Goal: Task Accomplishment & Management: Manage account settings

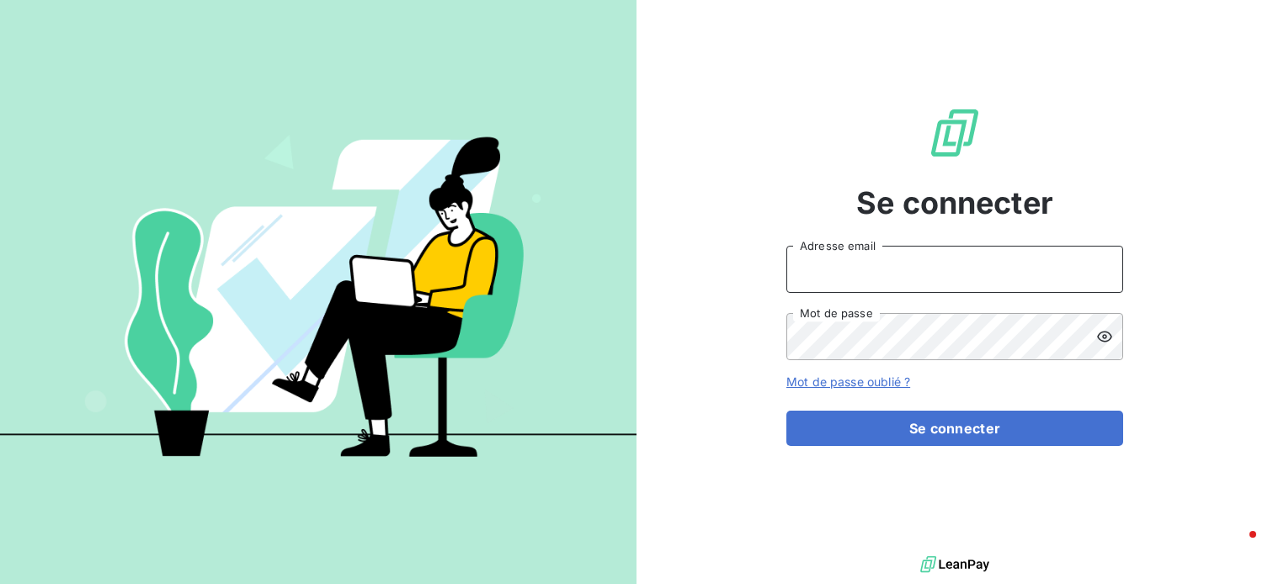
type input "[EMAIL_ADDRESS][DOMAIN_NAME]"
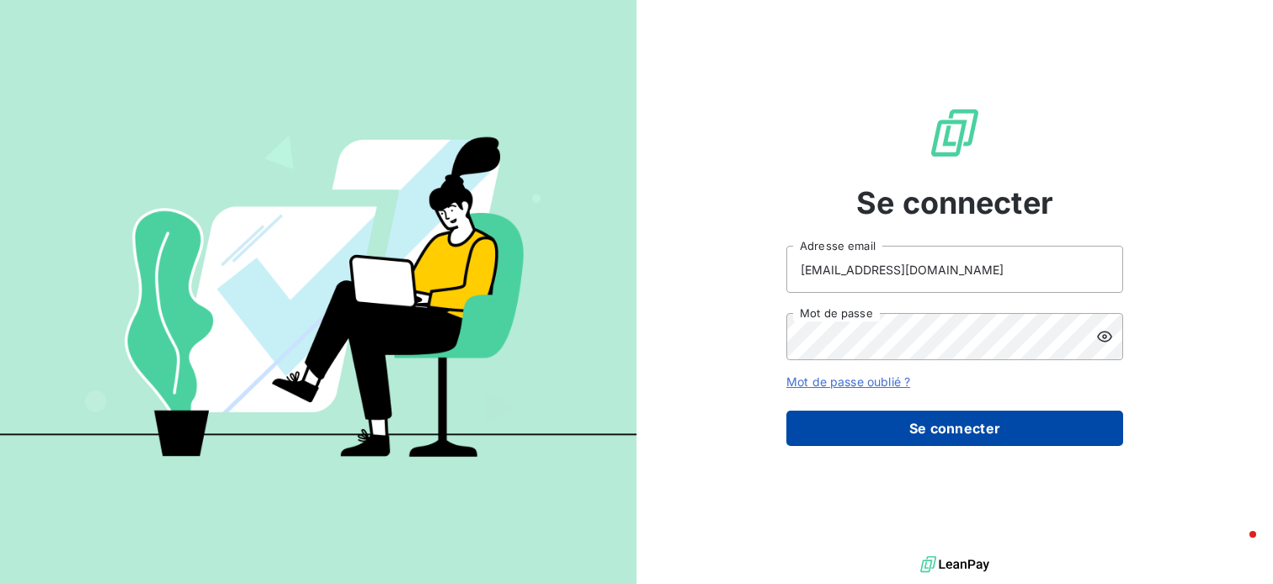
click at [942, 425] on button "Se connecter" at bounding box center [954, 428] width 337 height 35
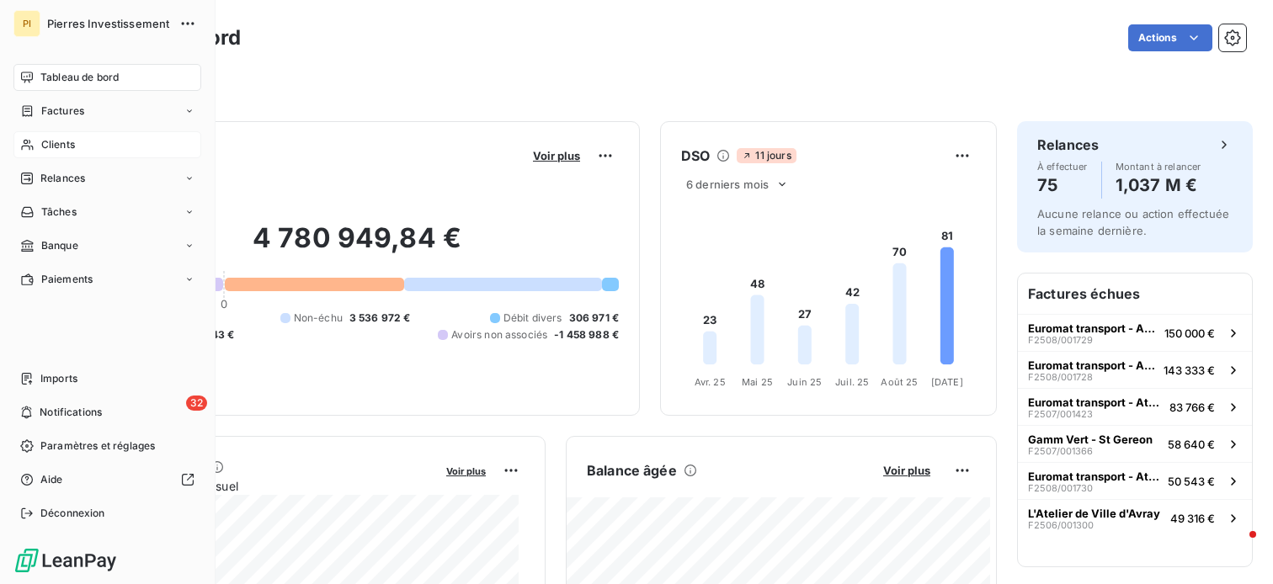
click at [70, 145] on span "Clients" at bounding box center [58, 144] width 34 height 15
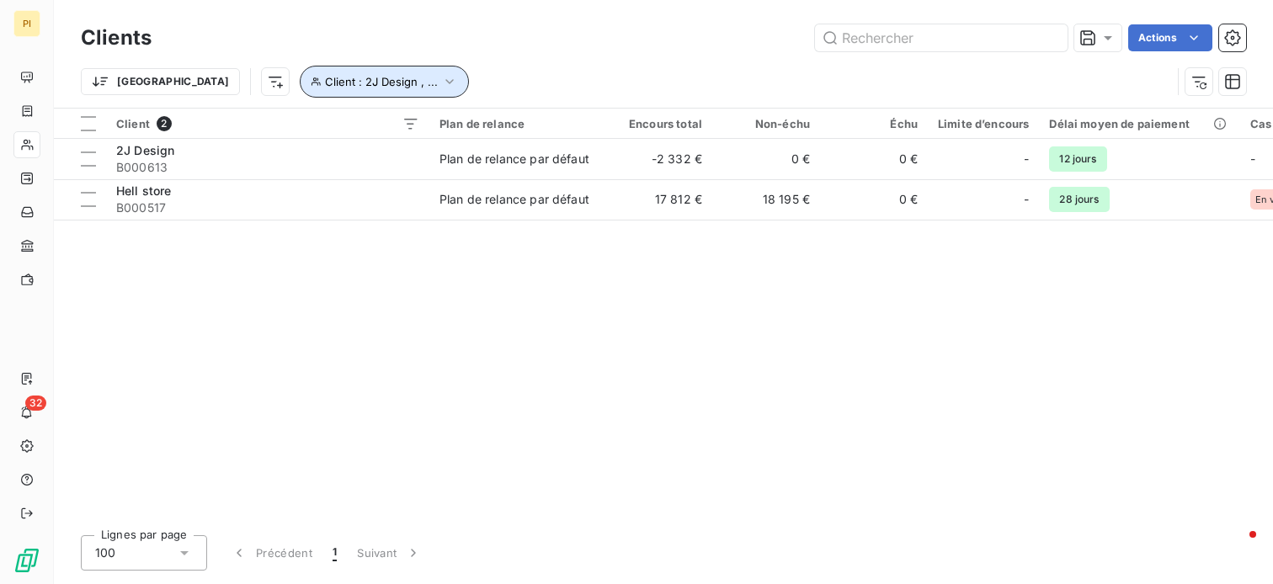
click at [441, 80] on icon "button" at bounding box center [449, 81] width 17 height 17
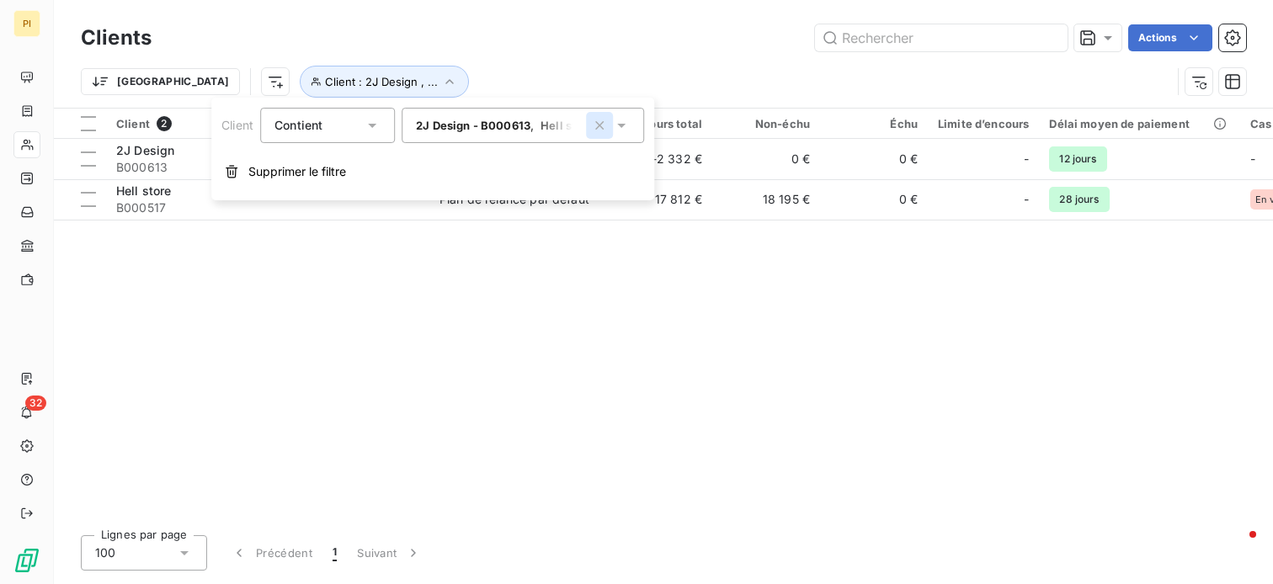
click at [606, 125] on icon "button" at bounding box center [599, 125] width 17 height 17
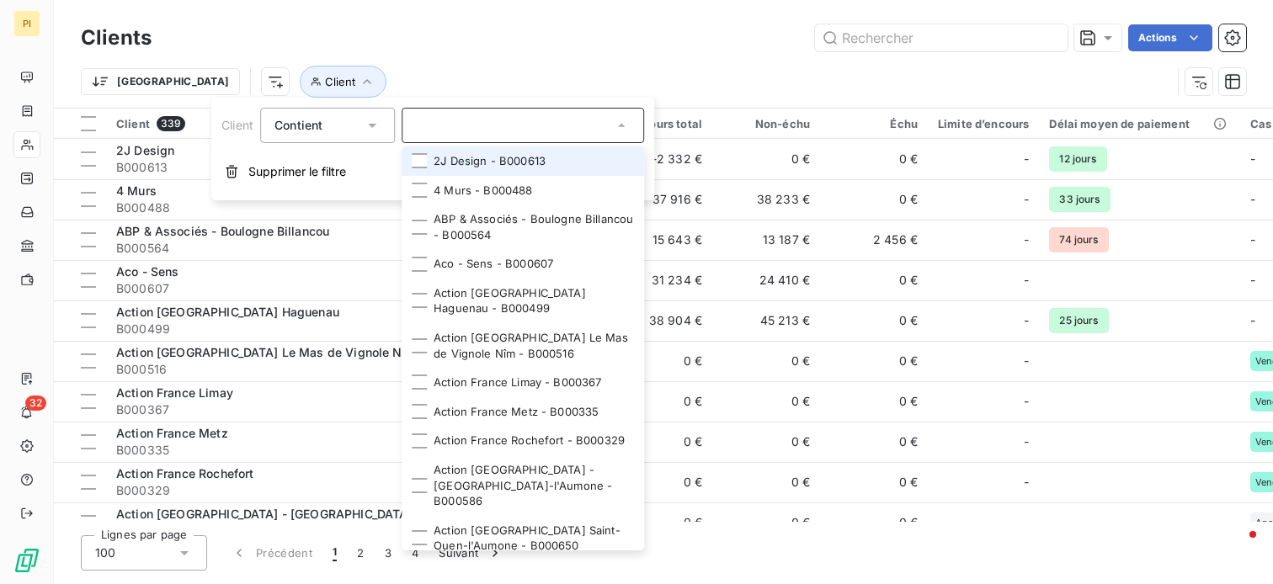
click at [496, 129] on input "text" at bounding box center [514, 125] width 197 height 15
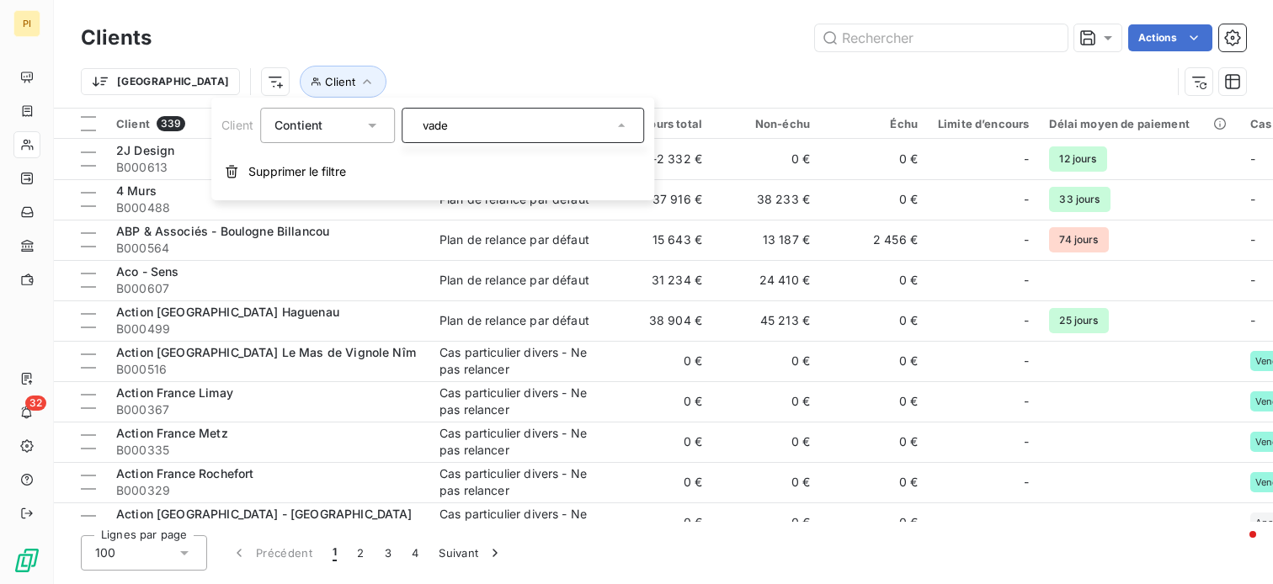
type input "vaden"
click at [533, 127] on div at bounding box center [522, 125] width 242 height 35
type input "vaden"
click at [518, 118] on input "vaden" at bounding box center [514, 125] width 197 height 15
click at [526, 128] on div "vaden" at bounding box center [522, 125] width 242 height 35
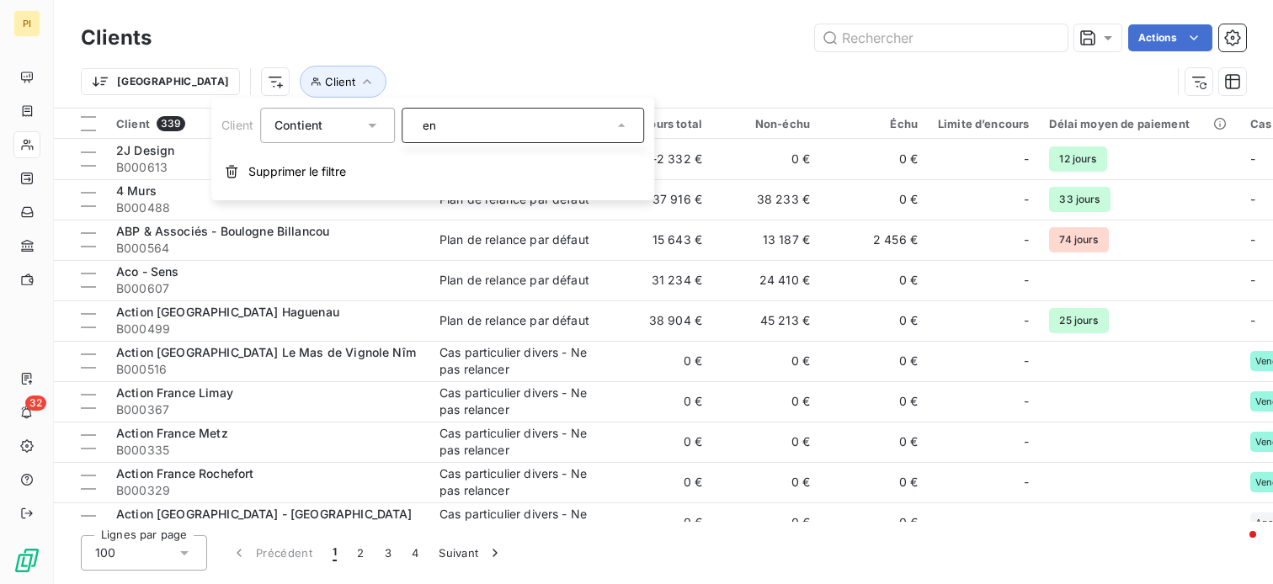
type input "n"
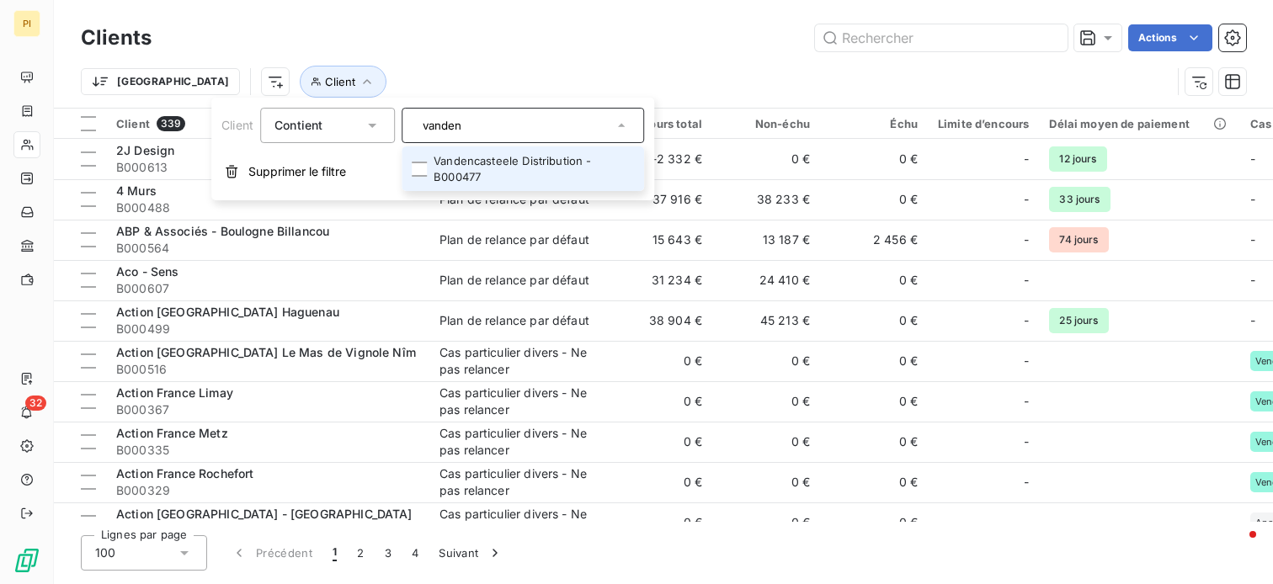
type input "vanden"
click at [522, 160] on li "Vandencasteele Distribution - B000477" at bounding box center [522, 168] width 242 height 45
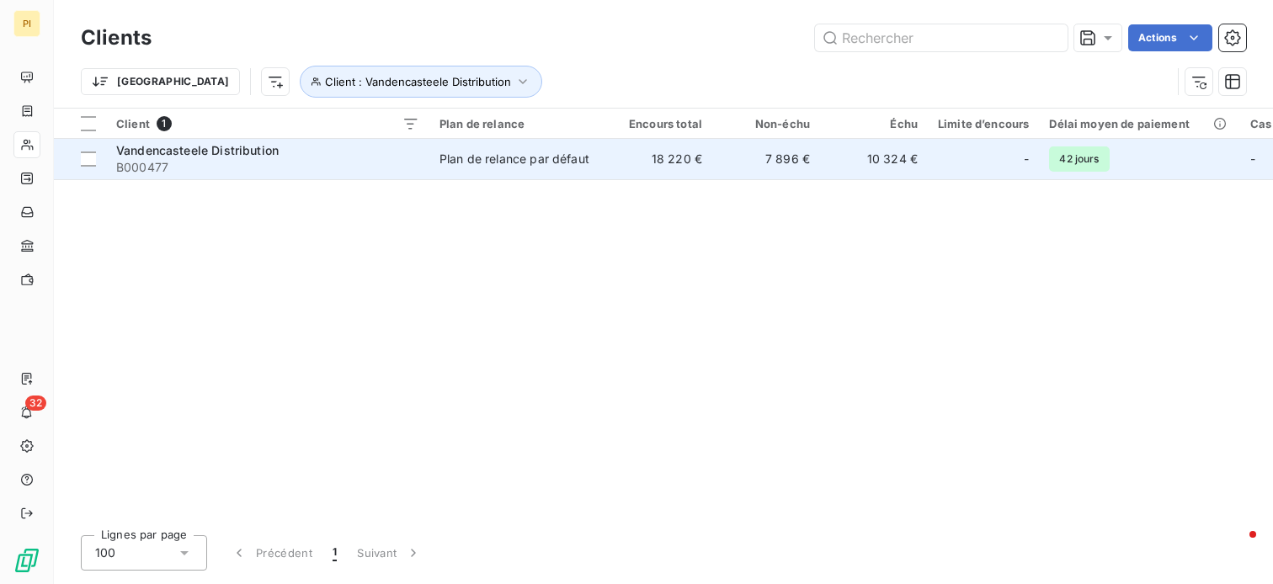
click at [758, 158] on td "7 896 €" at bounding box center [766, 159] width 108 height 40
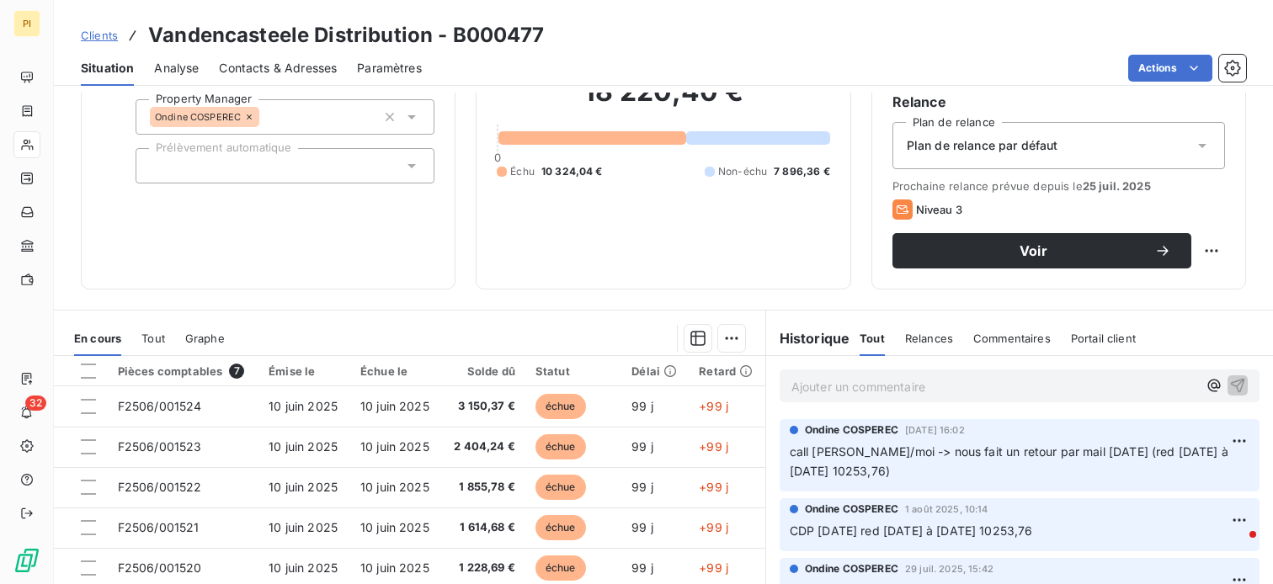
scroll to position [168, 0]
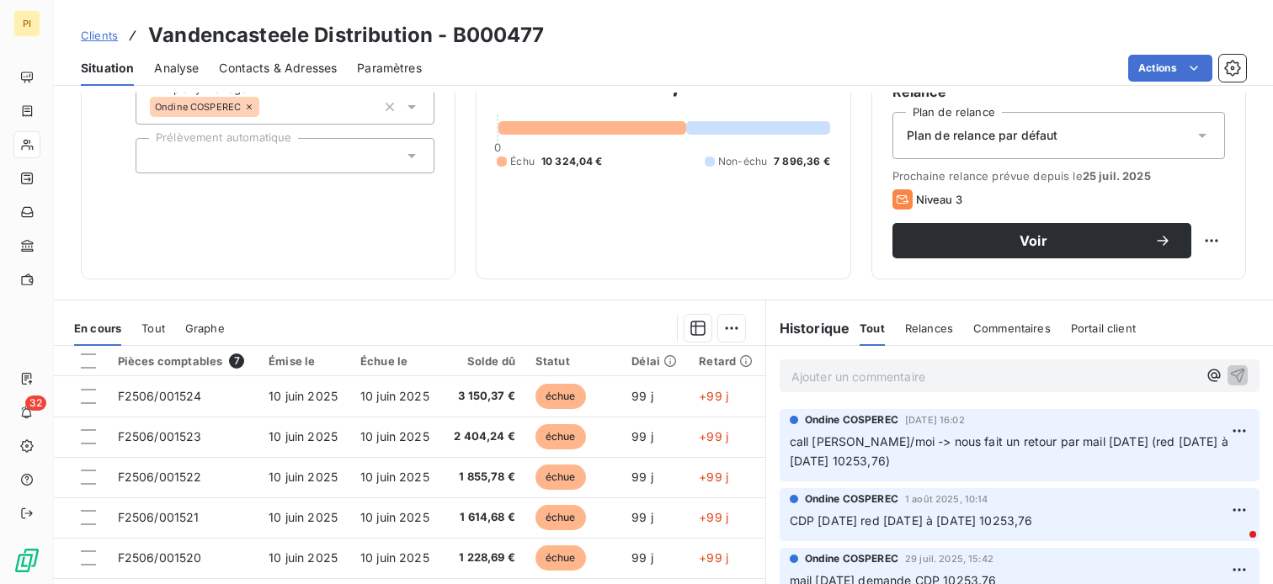
click at [268, 72] on span "Contacts & Adresses" at bounding box center [278, 68] width 118 height 17
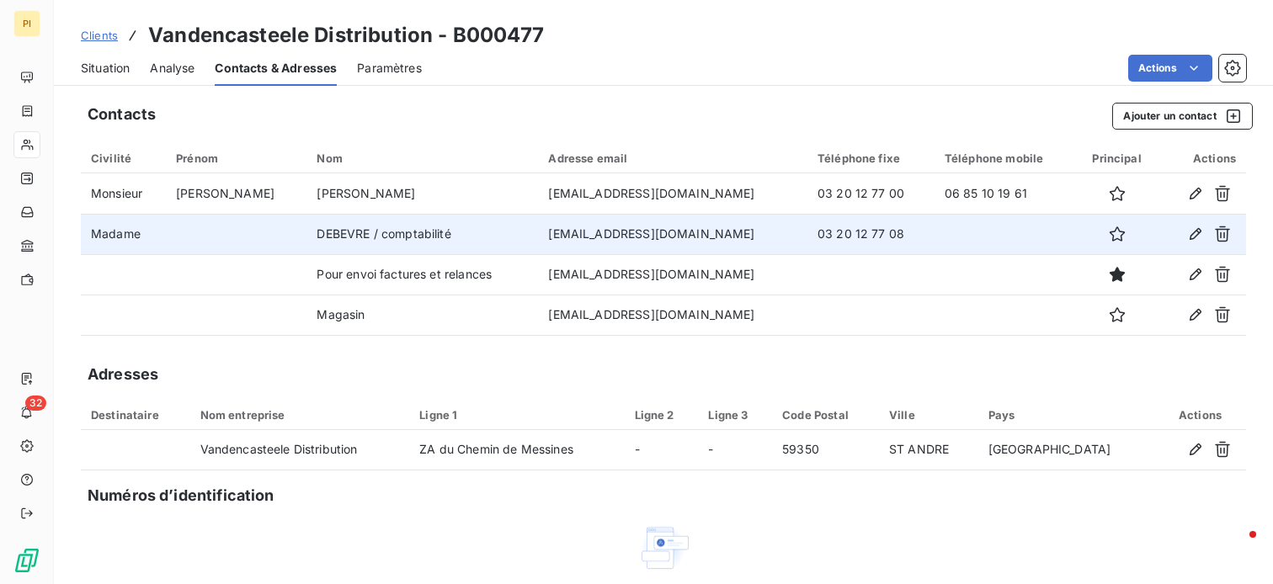
drag, startPoint x: 893, startPoint y: 236, endPoint x: 783, endPoint y: 231, distance: 110.4
click at [783, 231] on tr "Madame [PERSON_NAME] / comptabilité [EMAIL_ADDRESS][DOMAIN_NAME] 03 20 12 77 08" at bounding box center [663, 234] width 1165 height 40
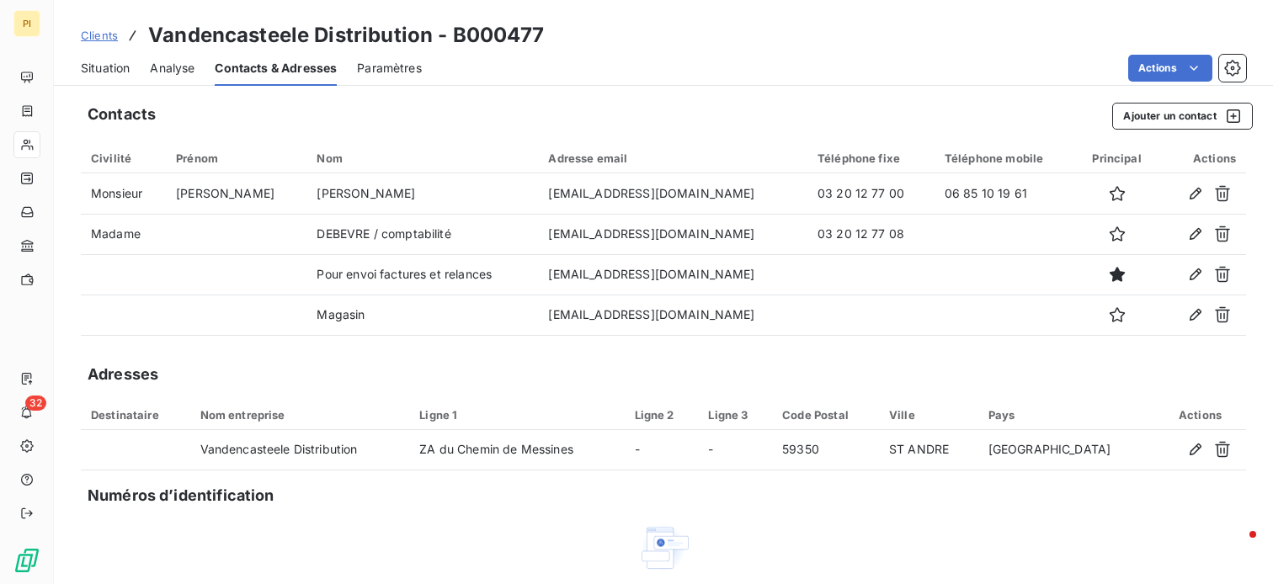
click at [736, 381] on div "Adresses" at bounding box center [663, 375] width 1165 height 24
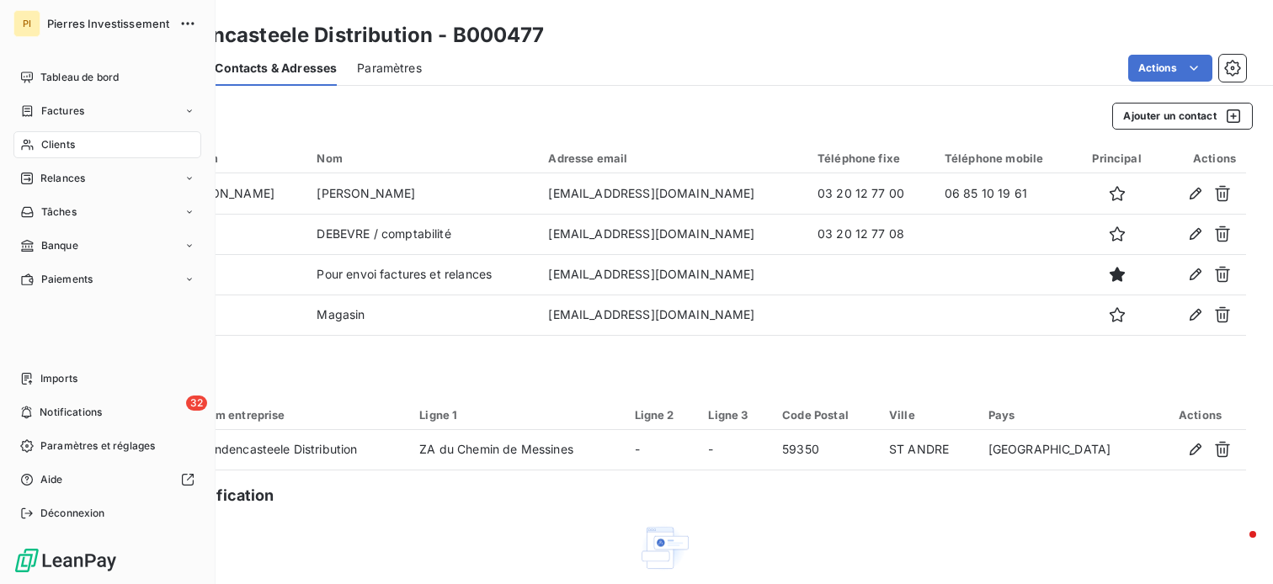
click at [50, 145] on span "Clients" at bounding box center [58, 144] width 34 height 15
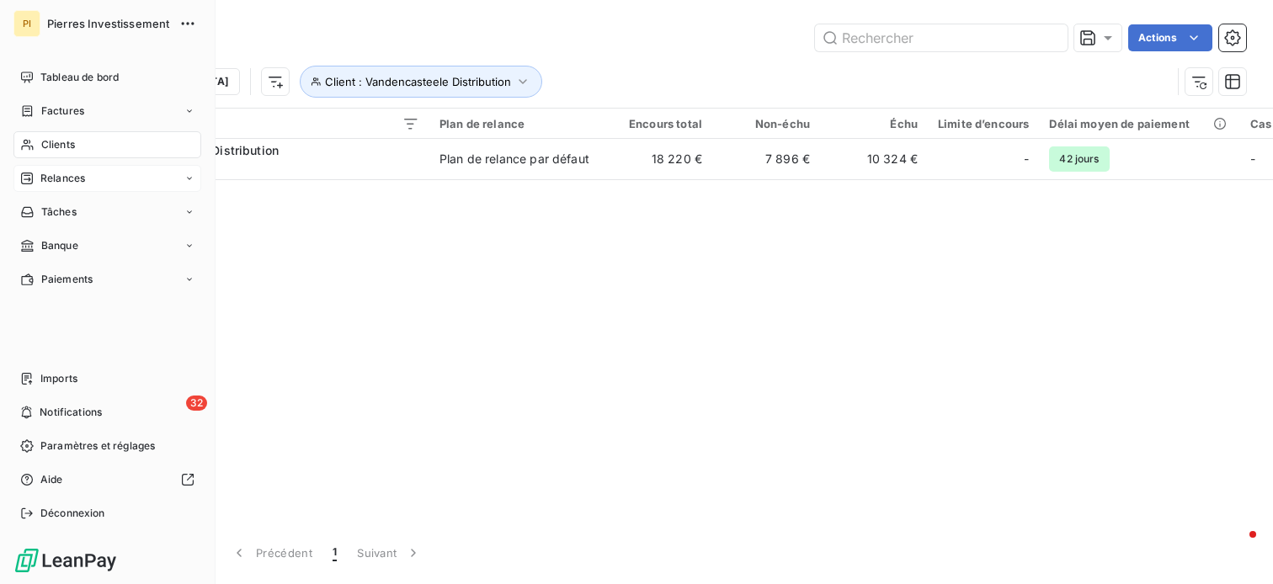
click at [46, 179] on span "Relances" at bounding box center [62, 178] width 45 height 15
click at [58, 176] on span "Relances" at bounding box center [62, 178] width 45 height 15
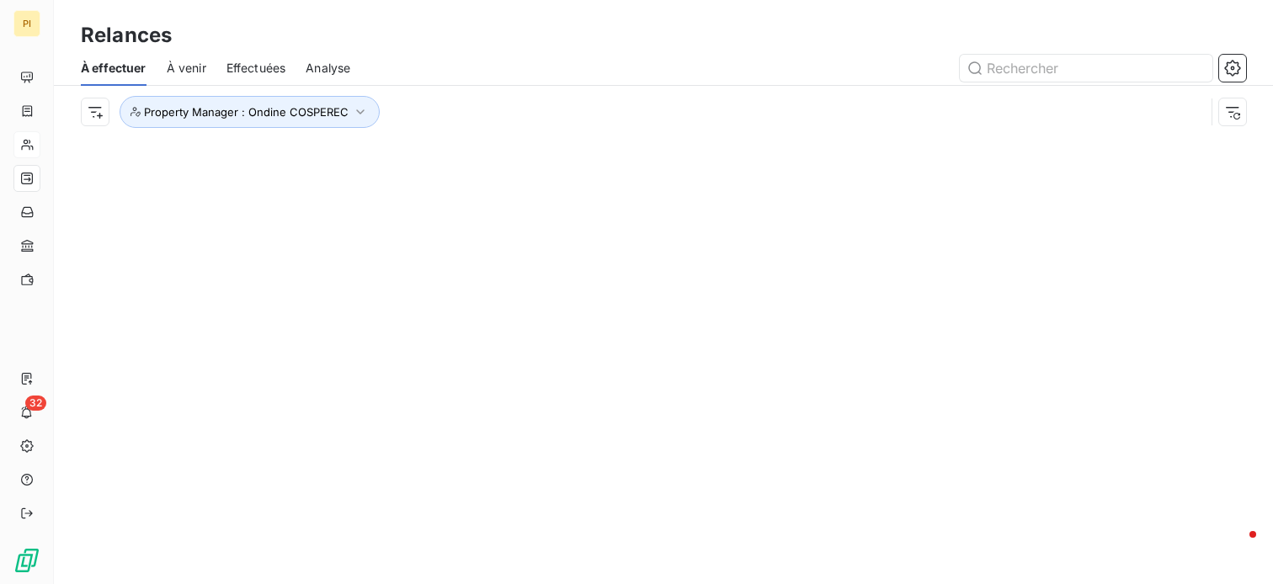
click at [284, 195] on div at bounding box center [219, 361] width 276 height 446
drag, startPoint x: 182, startPoint y: 66, endPoint x: 215, endPoint y: 79, distance: 36.0
click at [182, 67] on span "À venir" at bounding box center [187, 68] width 40 height 17
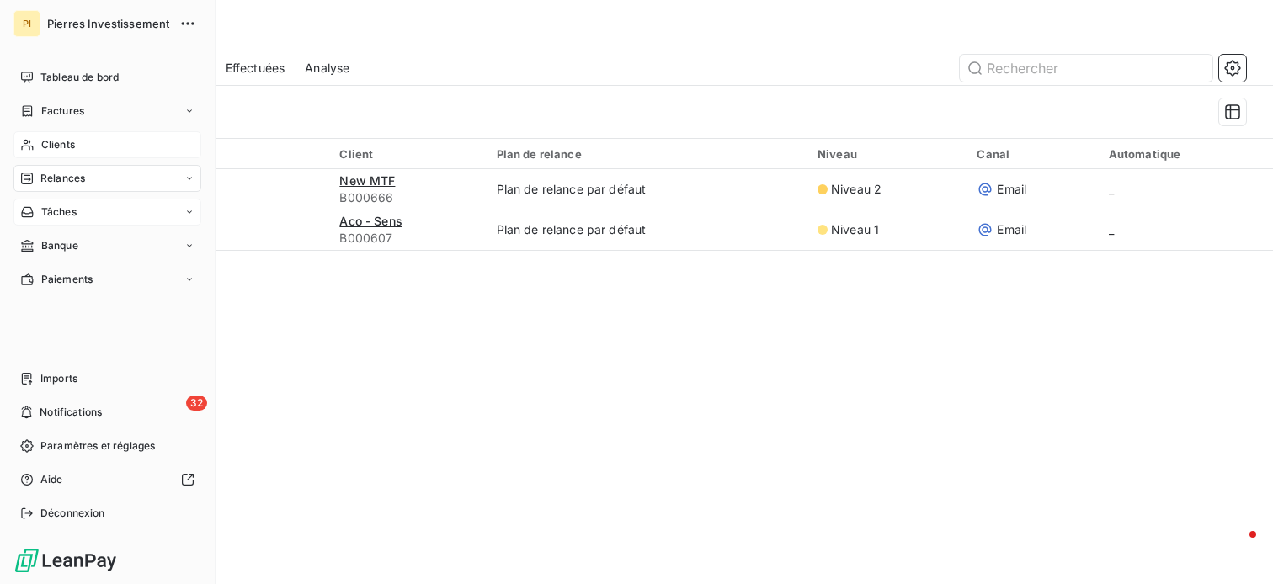
click at [57, 210] on span "Tâches" at bounding box center [58, 212] width 35 height 15
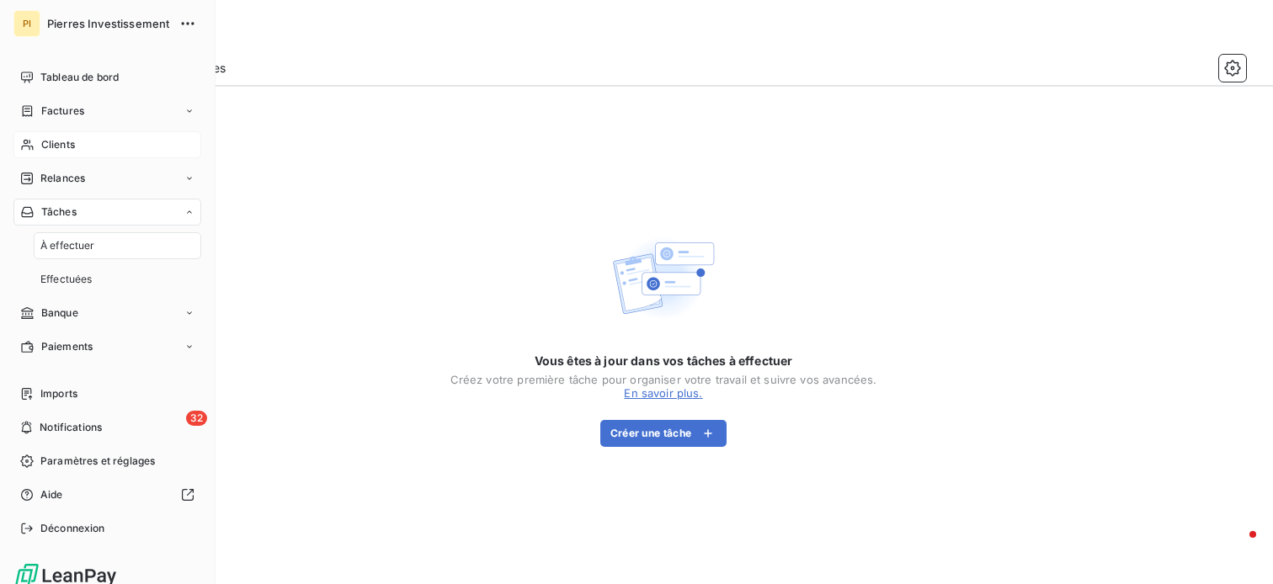
click at [57, 175] on span "Relances" at bounding box center [62, 178] width 45 height 15
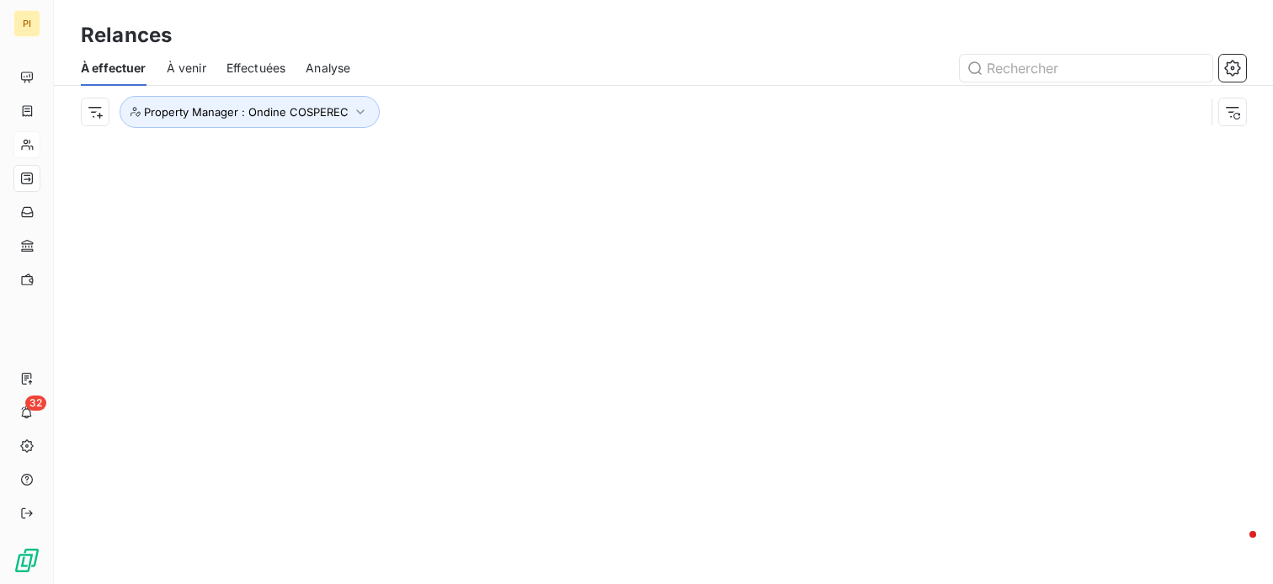
click at [362, 210] on div at bounding box center [663, 361] width 1219 height 446
click at [266, 72] on span "Effectuées" at bounding box center [256, 68] width 60 height 17
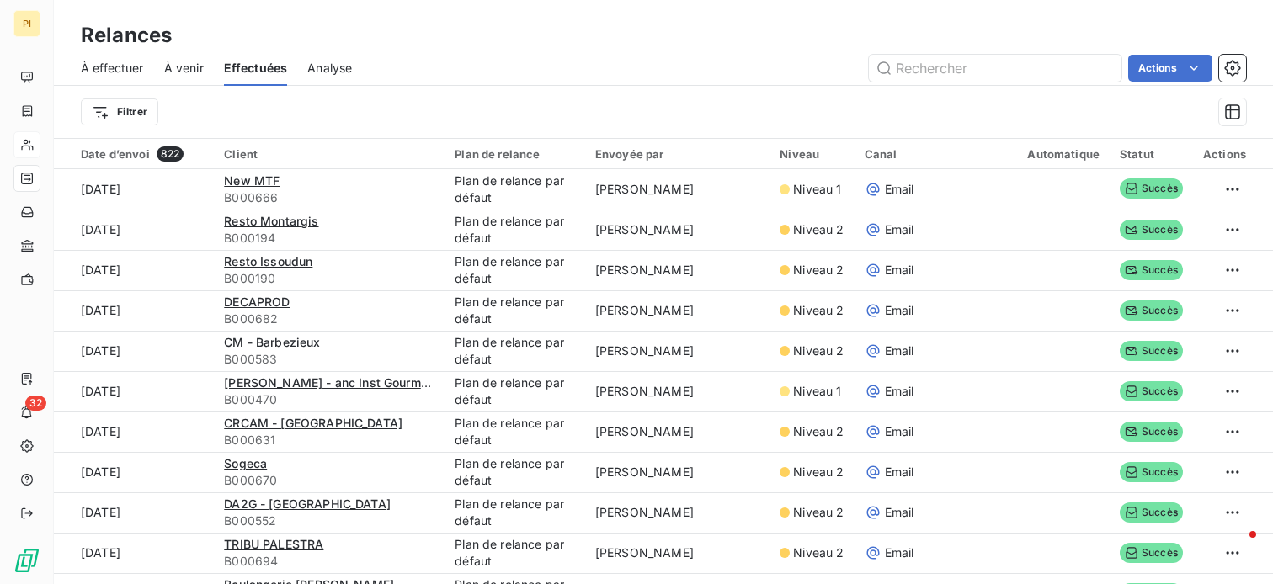
click at [121, 72] on span "À effectuer" at bounding box center [112, 68] width 63 height 17
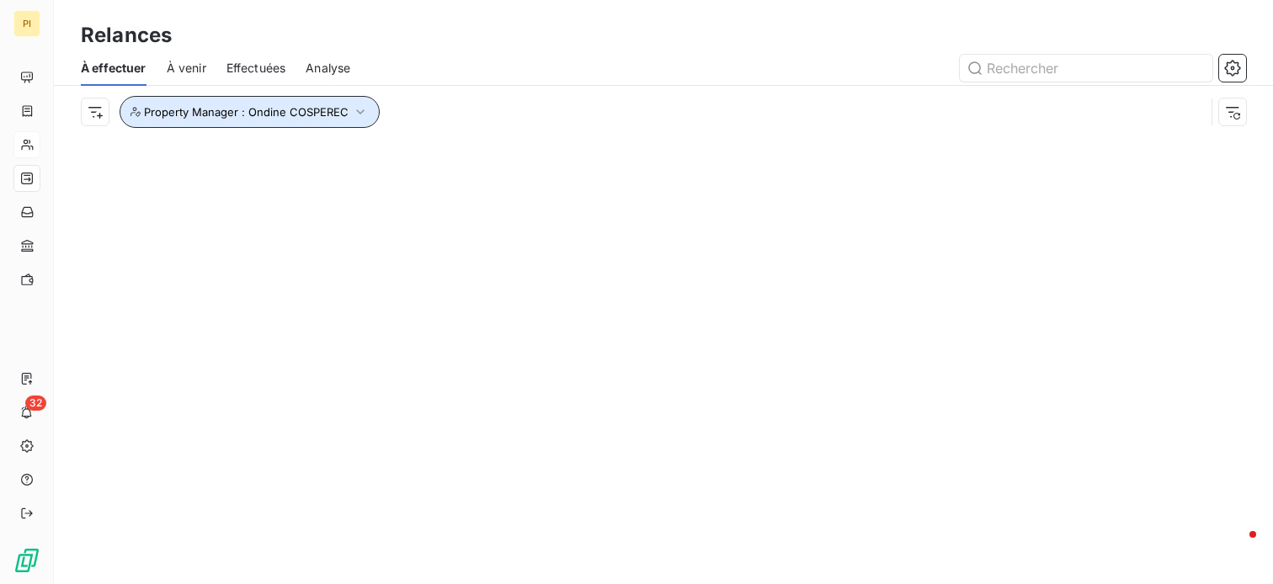
click at [253, 111] on span "Property Manager : Ondine COSPEREC" at bounding box center [246, 111] width 205 height 13
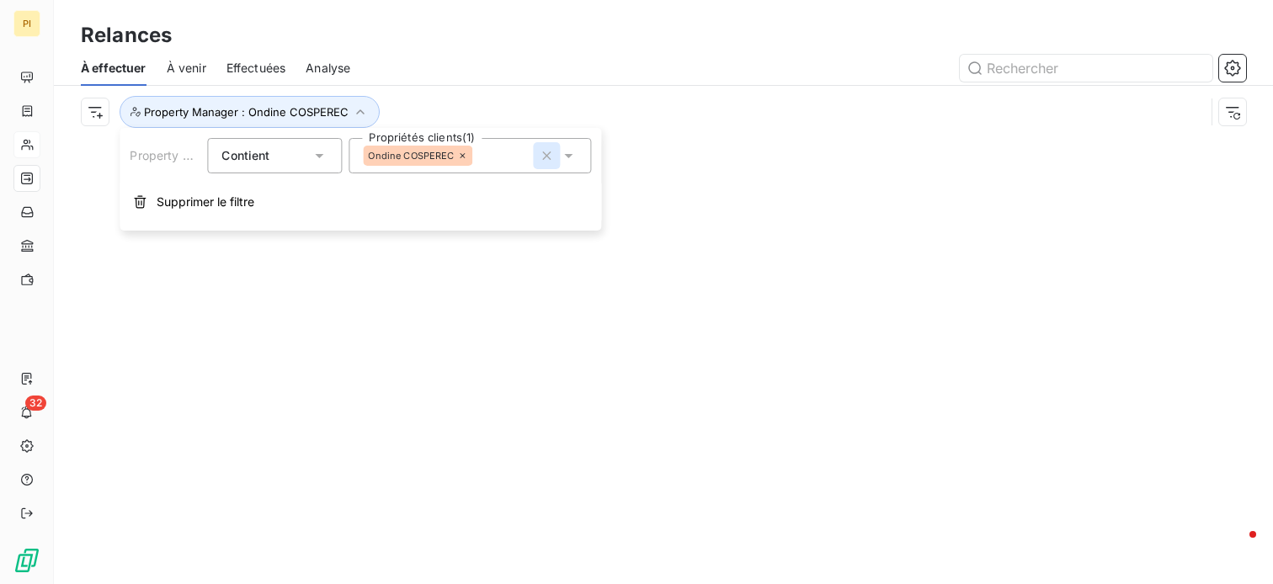
click at [539, 153] on icon "button" at bounding box center [546, 155] width 17 height 17
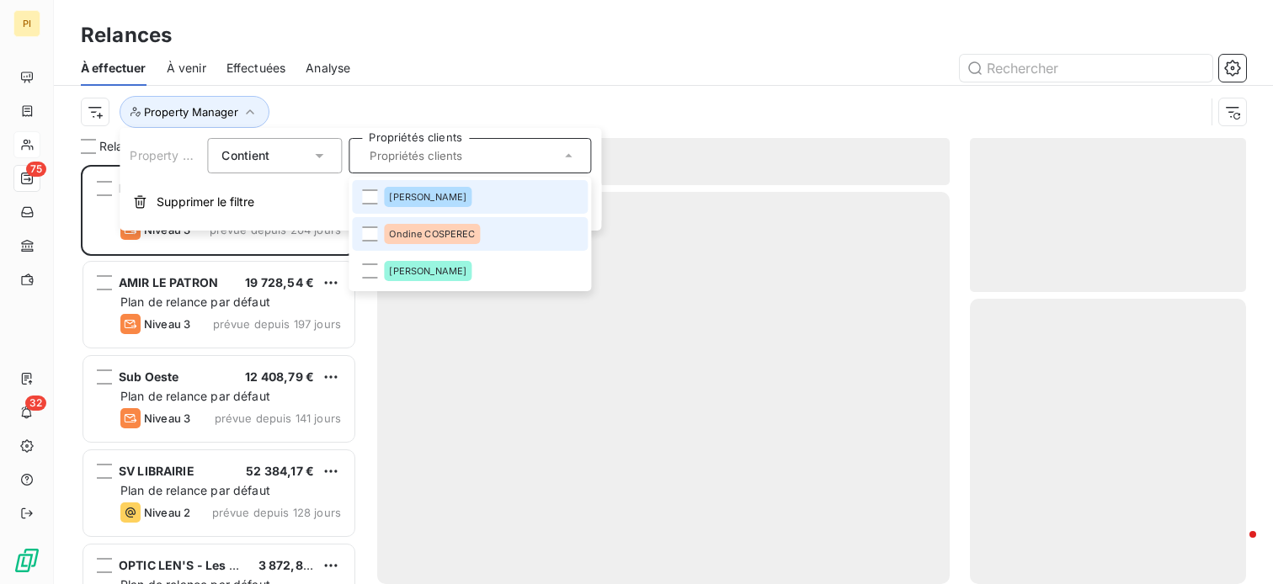
scroll to position [406, 263]
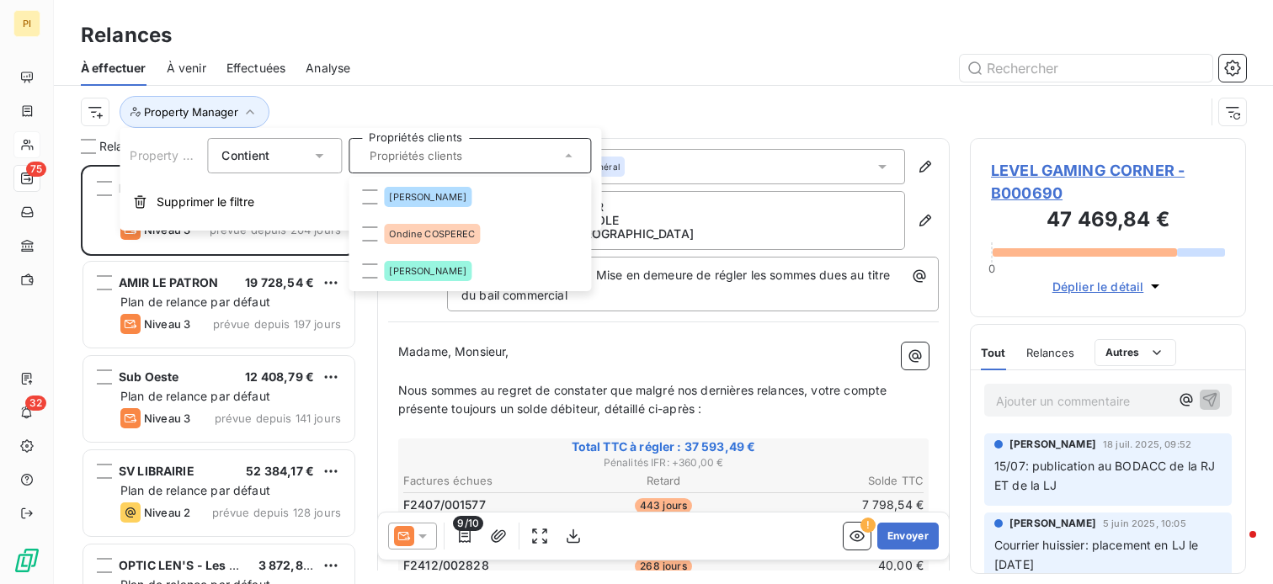
click at [398, 96] on div "Property Manager" at bounding box center [643, 112] width 1124 height 32
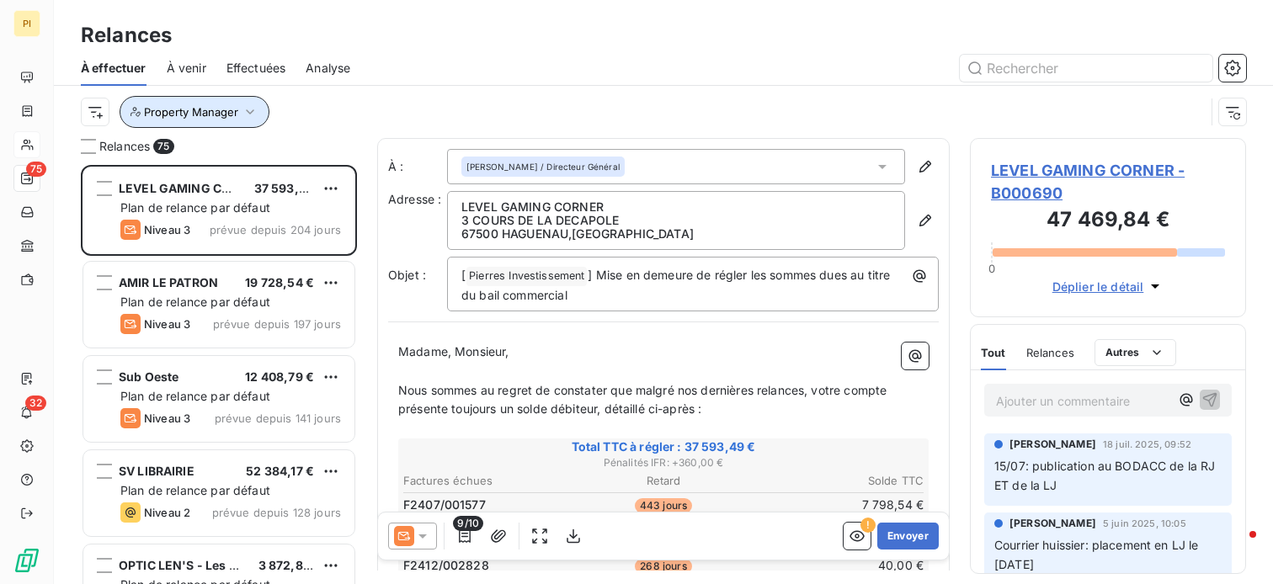
click at [236, 114] on span "Property Manager" at bounding box center [191, 111] width 94 height 13
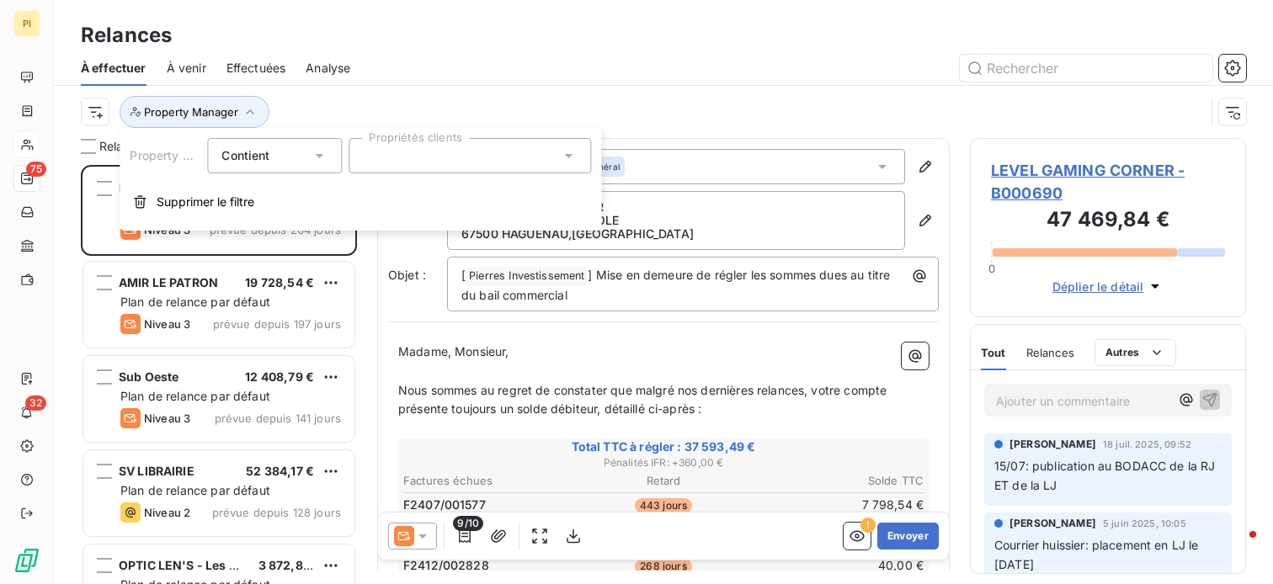
click at [401, 162] on div at bounding box center [469, 155] width 242 height 35
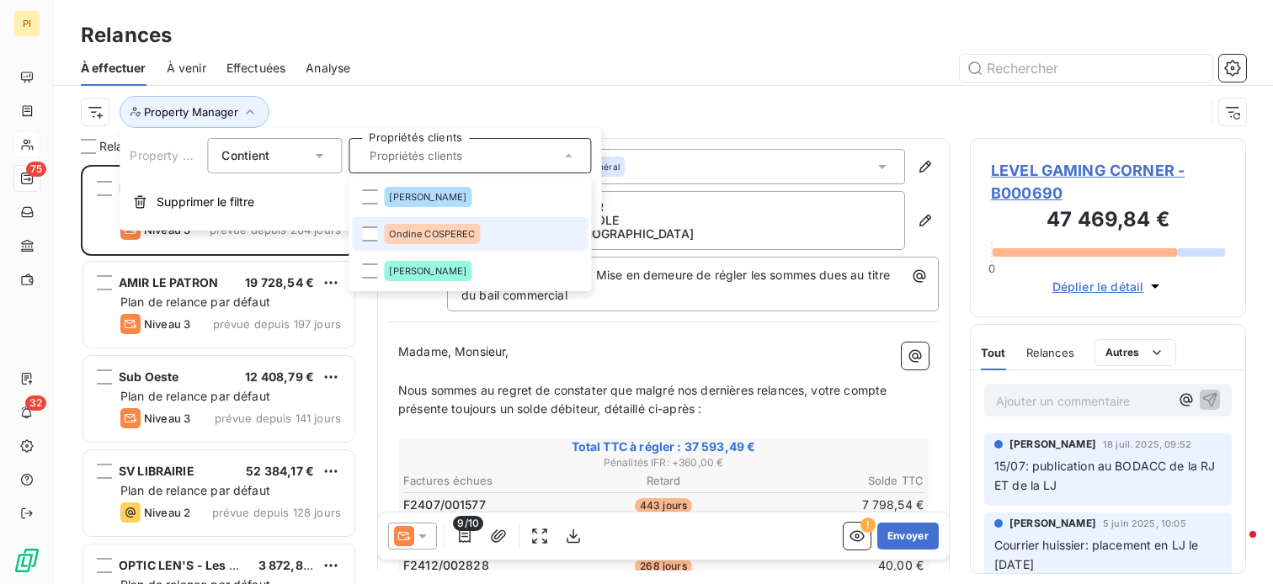
click at [430, 233] on span "Ondine COSPEREC" at bounding box center [432, 234] width 86 height 10
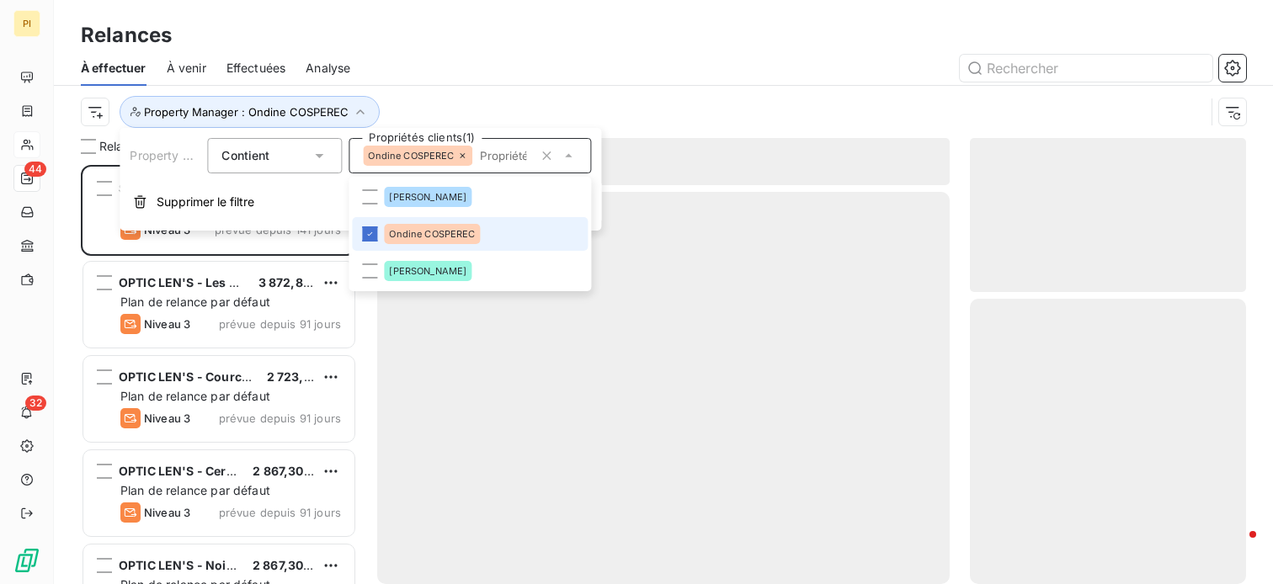
scroll to position [406, 263]
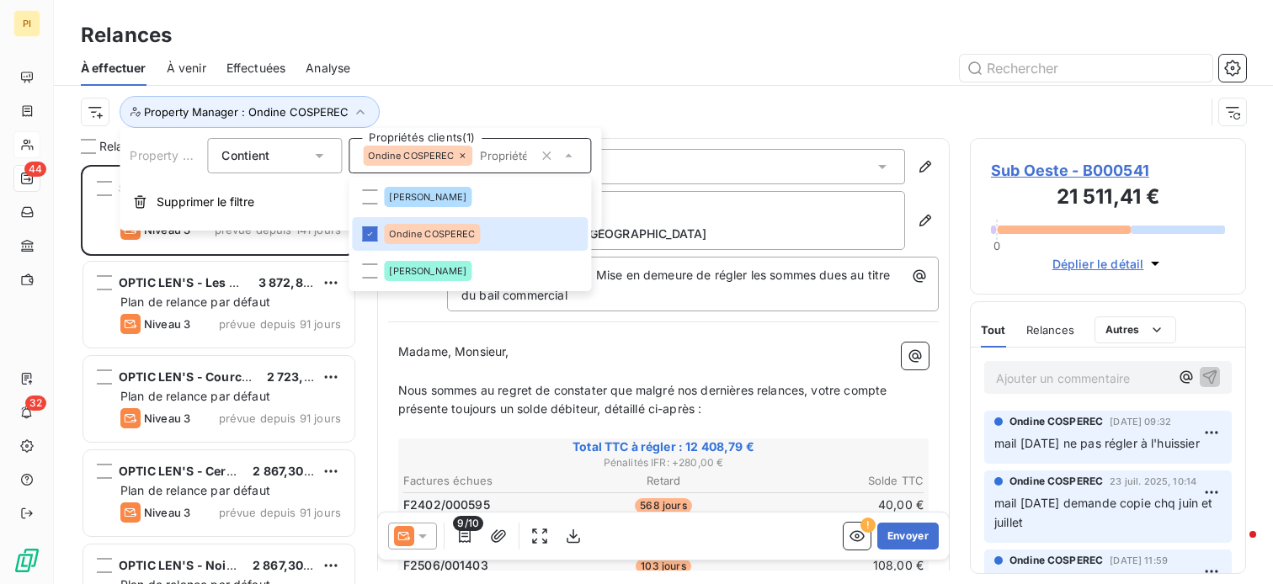
click at [642, 84] on div "À effectuer À venir Effectuées Analyse" at bounding box center [663, 67] width 1219 height 35
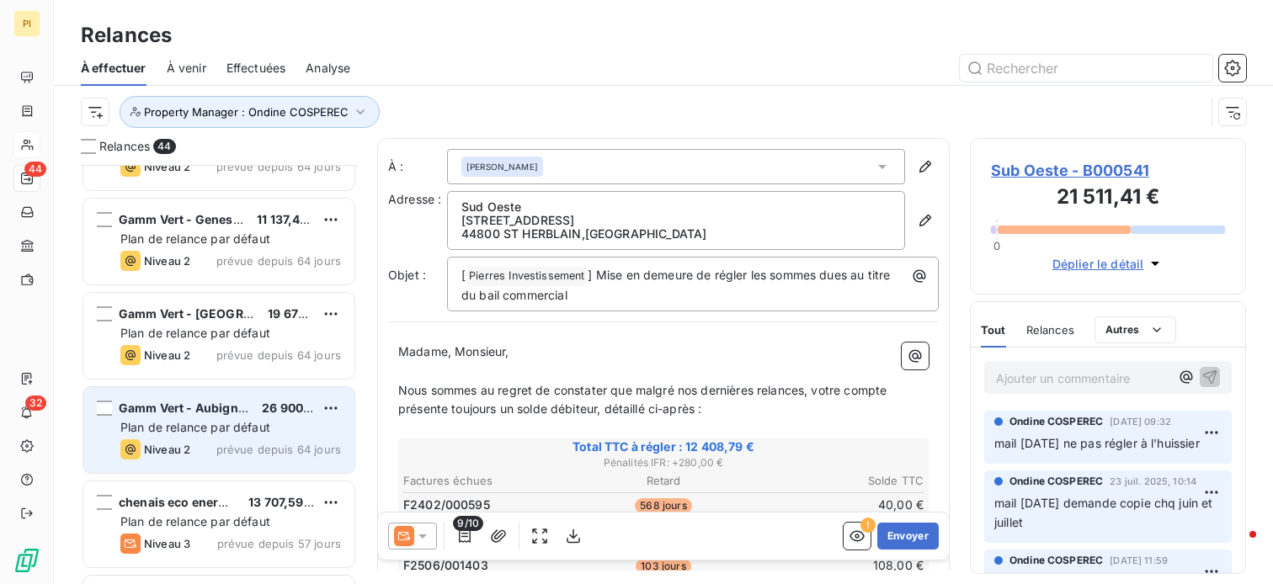
scroll to position [2693, 0]
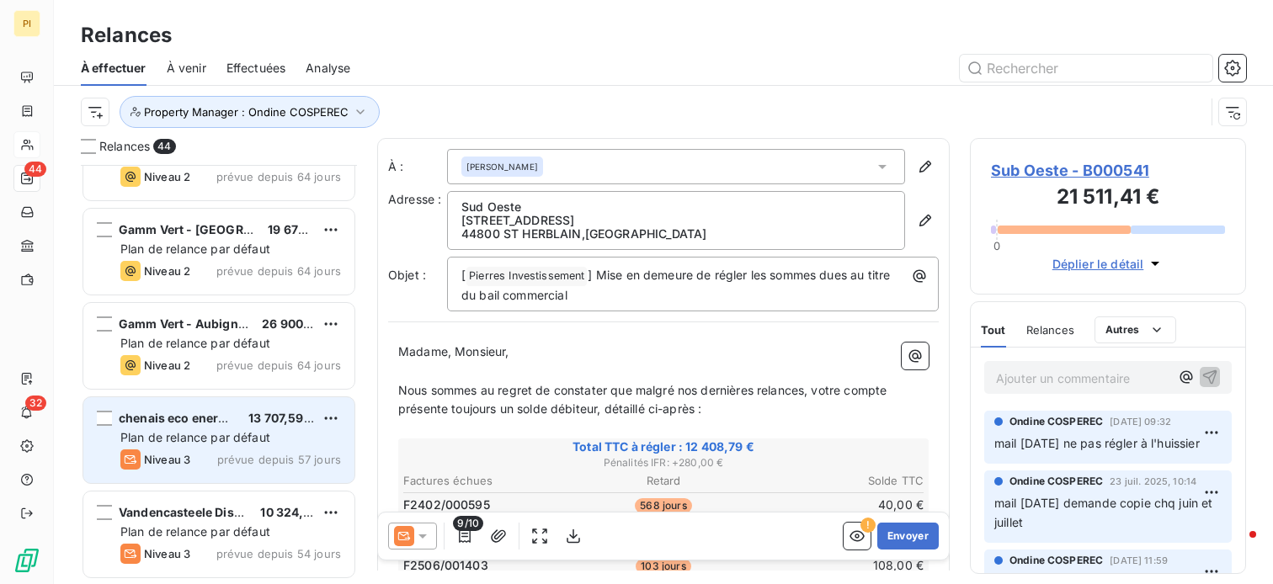
click at [247, 412] on div "chenais eco energie 13 707,59 €" at bounding box center [230, 418] width 221 height 15
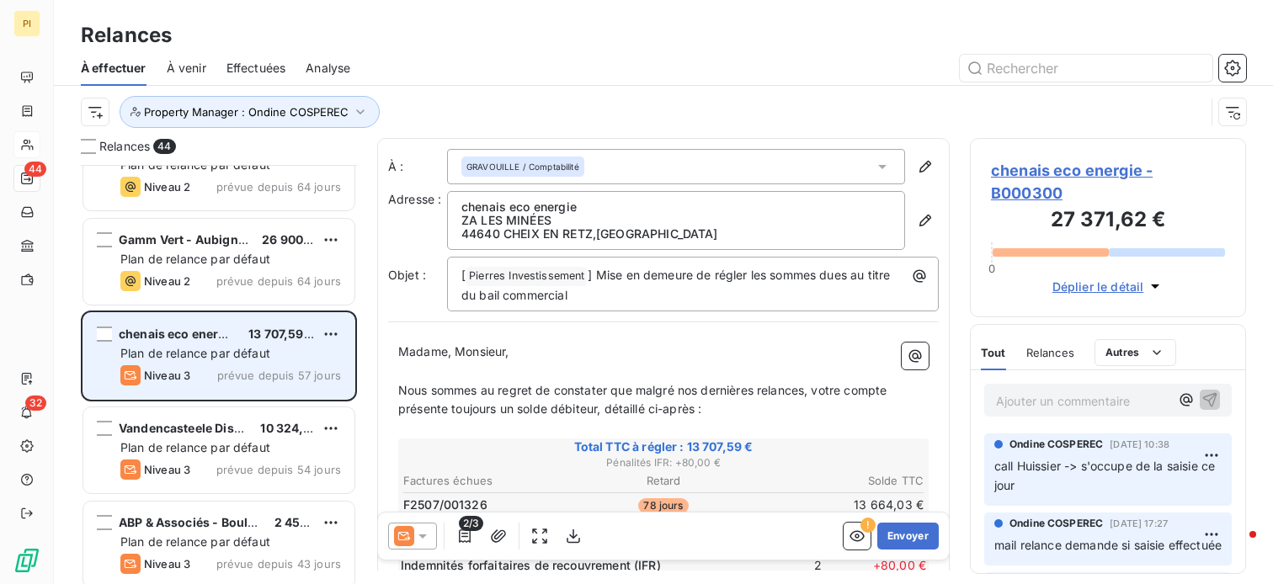
scroll to position [2861, 0]
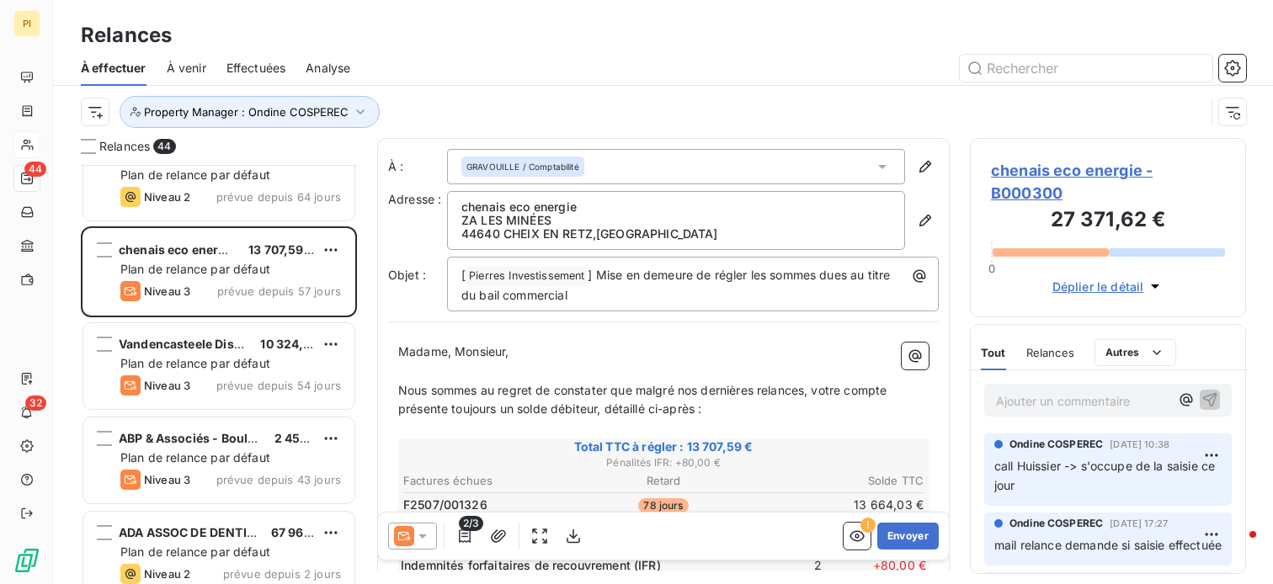
click at [1209, 348] on div "Tout Relances Commentaires Portail client Tout Relances Autres" at bounding box center [1107, 352] width 274 height 35
